Goal: Information Seeking & Learning: Check status

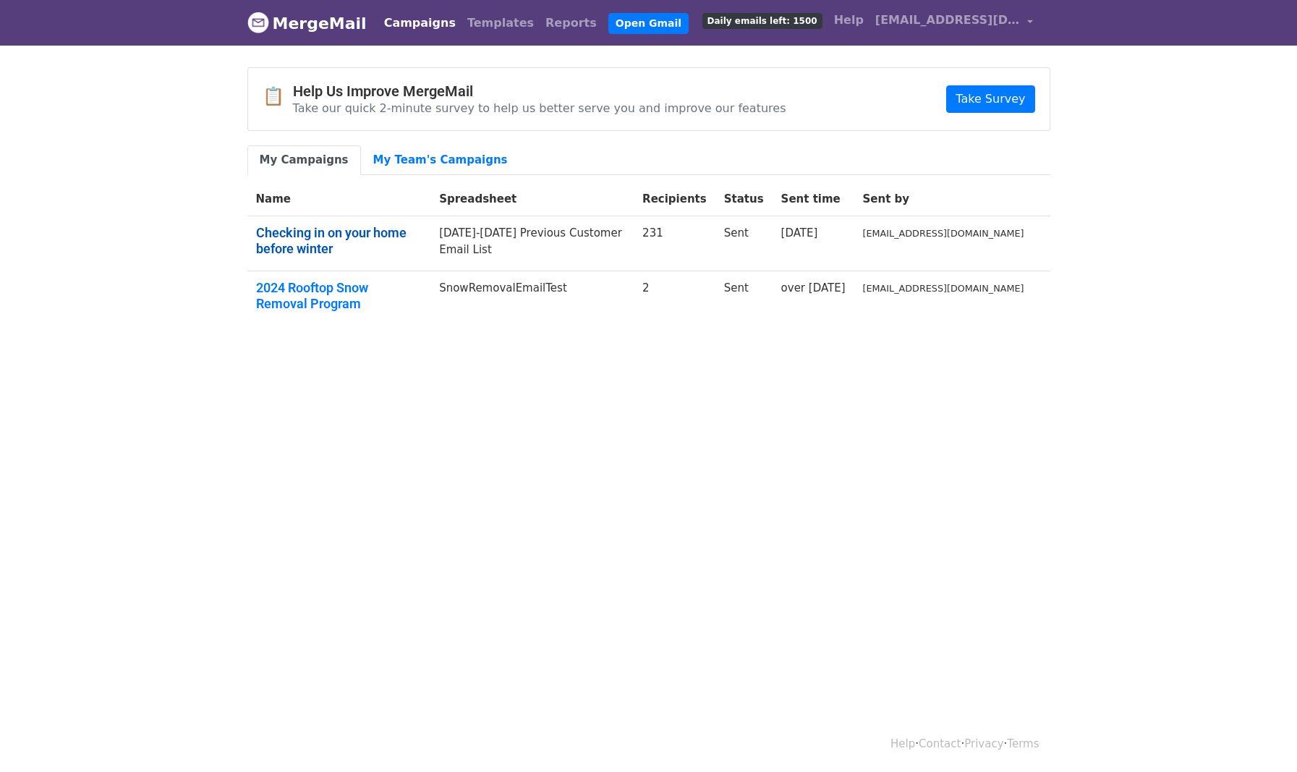
click at [407, 234] on link "Checking in on your home before winter" at bounding box center [339, 240] width 166 height 31
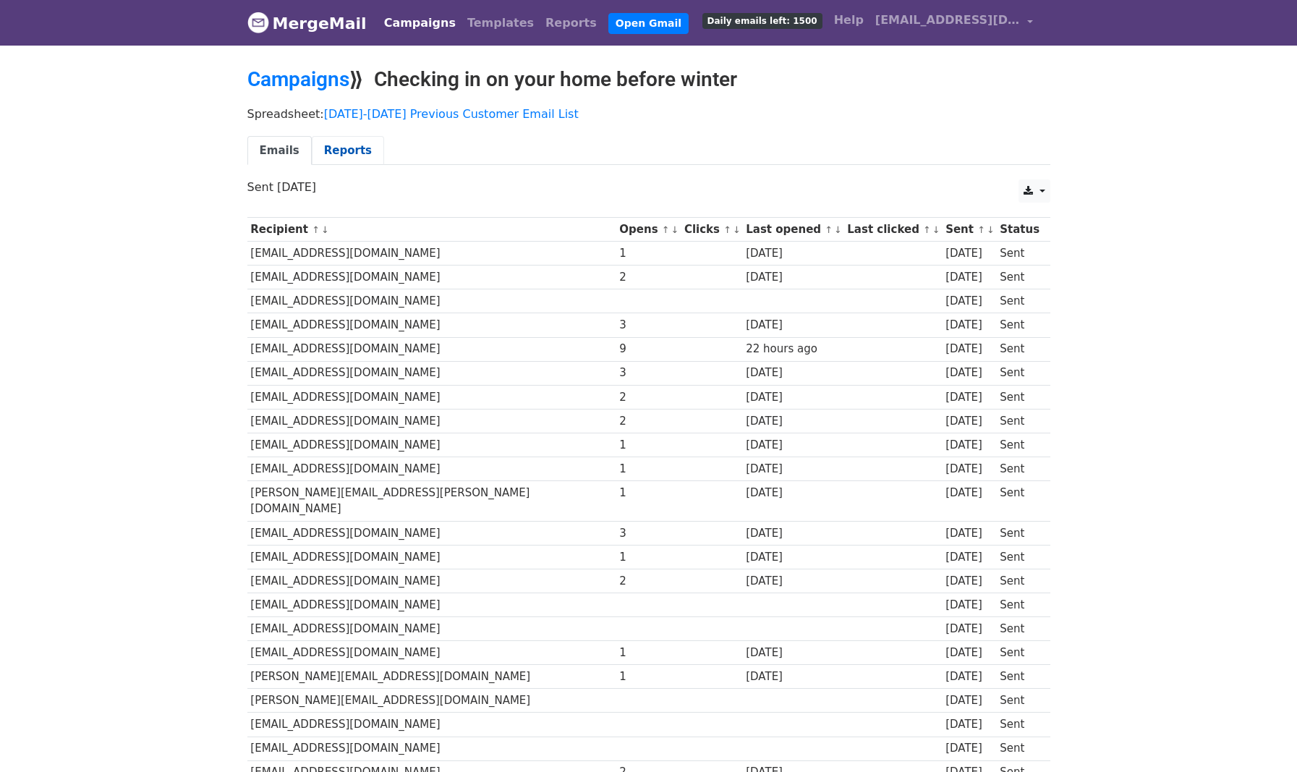
click at [357, 161] on link "Reports" at bounding box center [348, 151] width 72 height 30
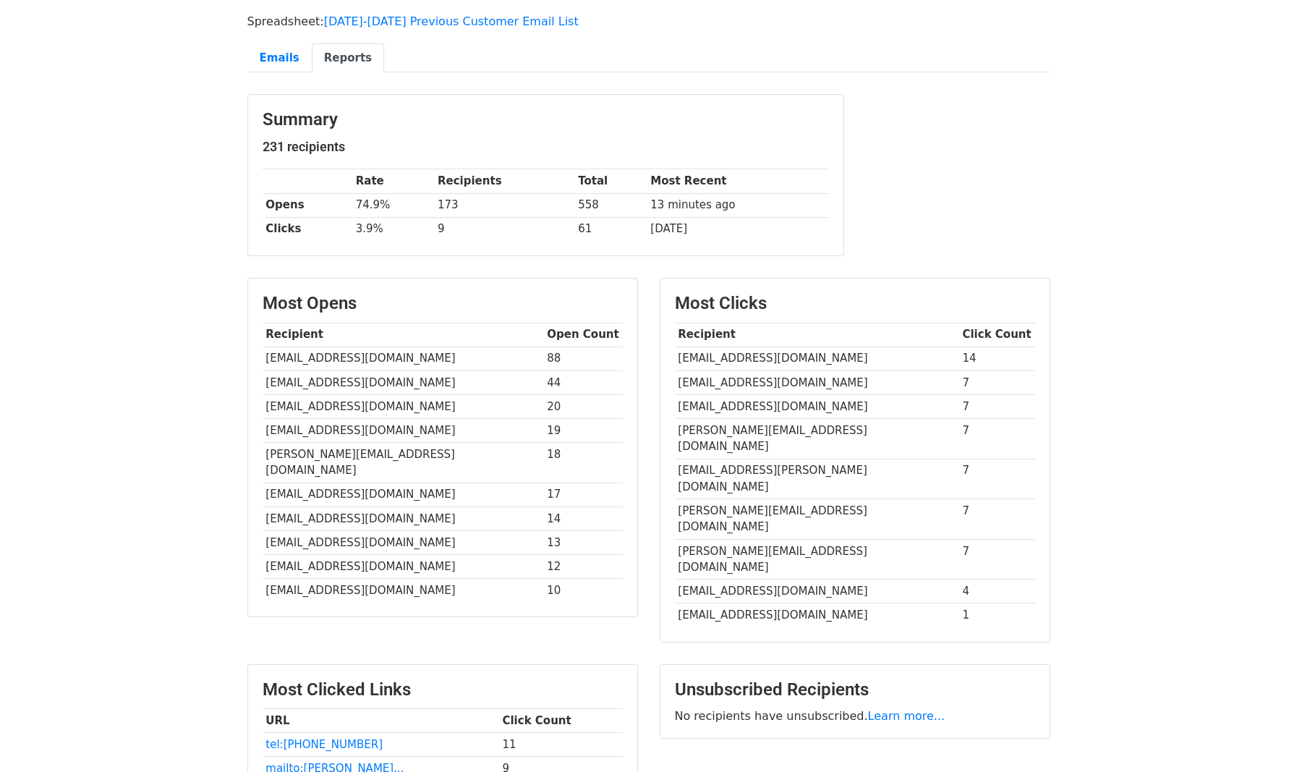
scroll to position [93, 0]
click at [333, 430] on td "[EMAIL_ADDRESS][DOMAIN_NAME]" at bounding box center [403, 429] width 281 height 24
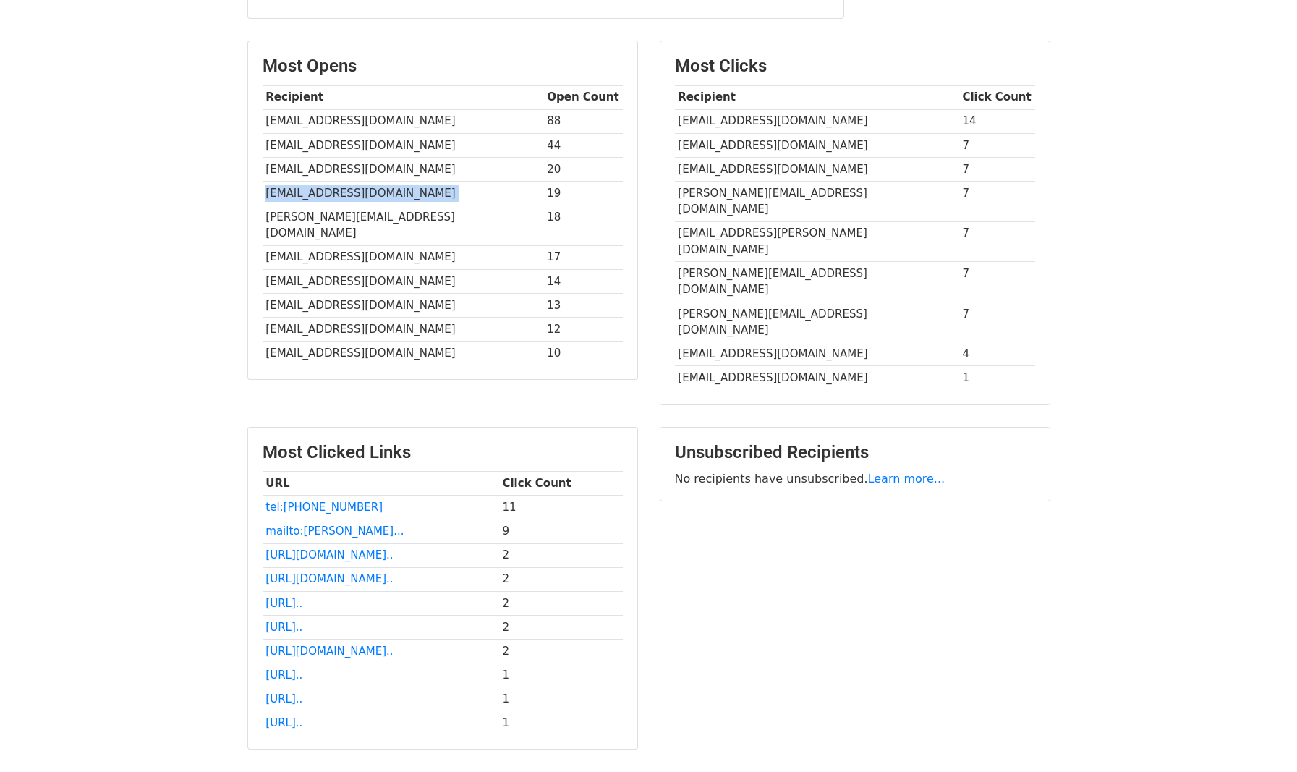
scroll to position [287, 0]
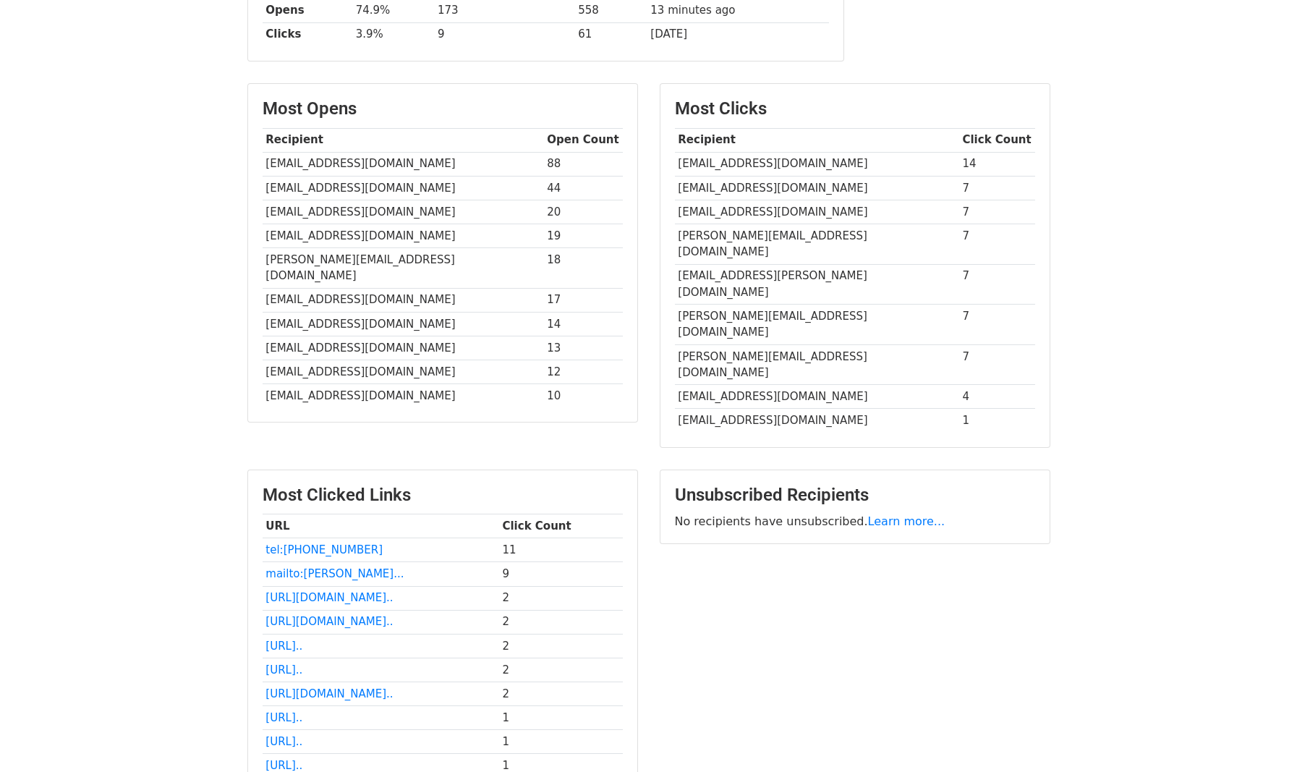
click at [357, 162] on td "[EMAIL_ADDRESS][DOMAIN_NAME]" at bounding box center [403, 164] width 281 height 24
click at [378, 567] on link "mailto:chloe@kellybrothersp..." at bounding box center [334, 573] width 138 height 13
